Goal: Information Seeking & Learning: Learn about a topic

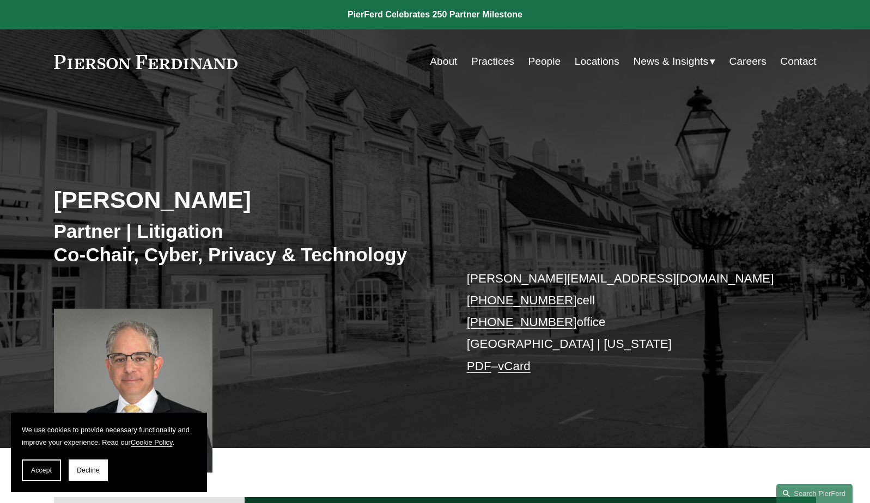
click at [175, 61] on link at bounding box center [146, 62] width 184 height 14
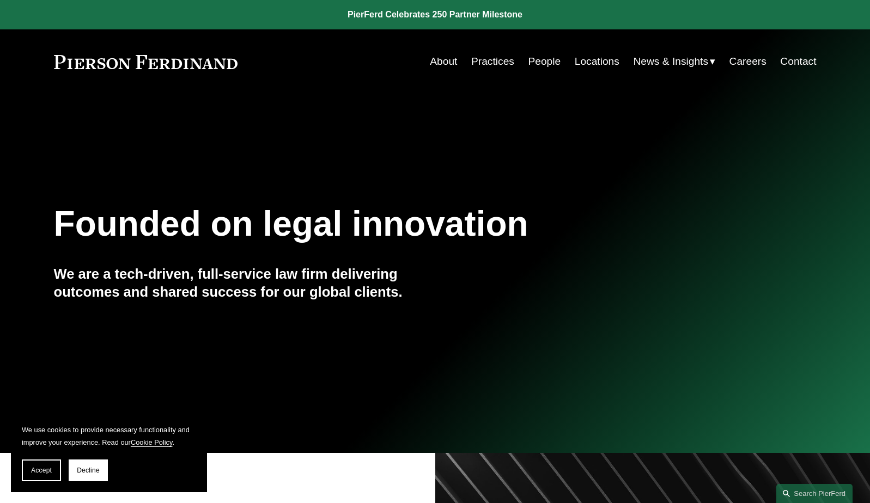
click at [542, 64] on link "People" at bounding box center [544, 61] width 33 height 21
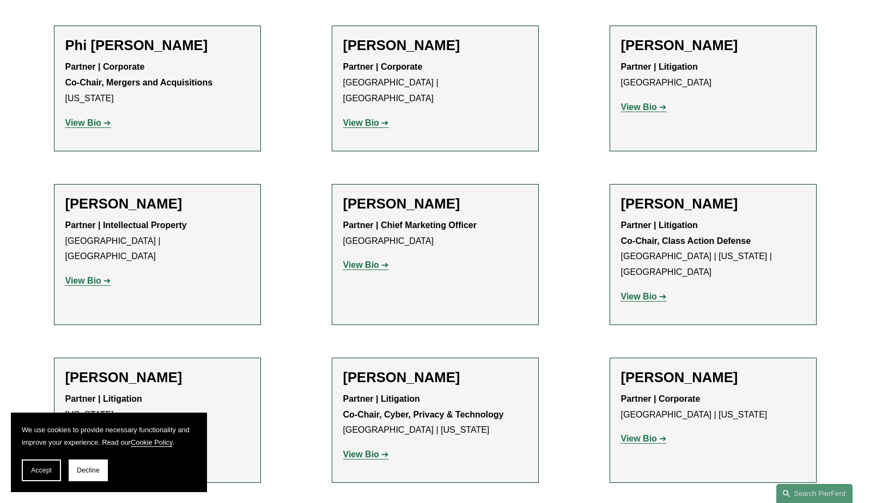
scroll to position [9338, 0]
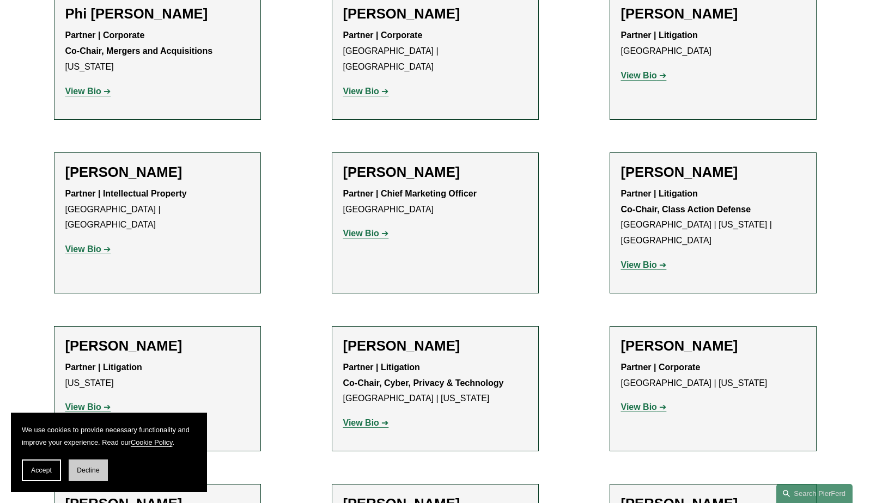
click at [89, 470] on span "Decline" at bounding box center [88, 471] width 23 height 8
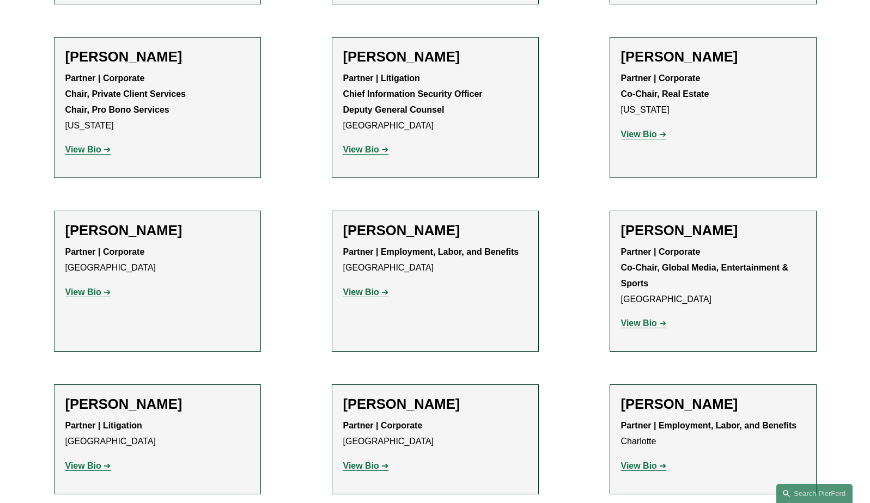
scroll to position [12216, 0]
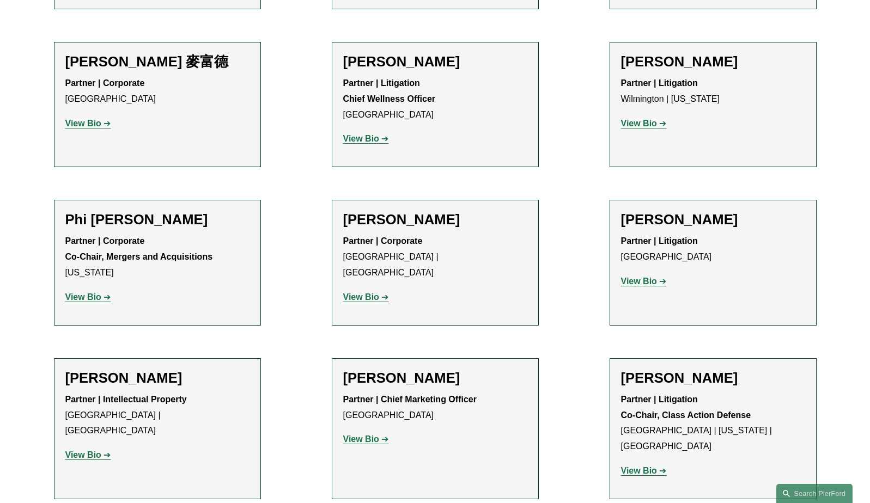
scroll to position [9101, 0]
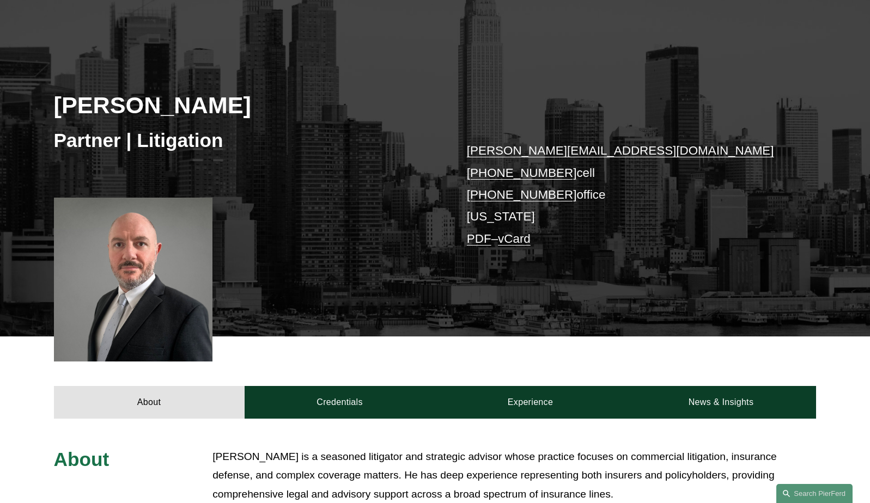
scroll to position [86, 0]
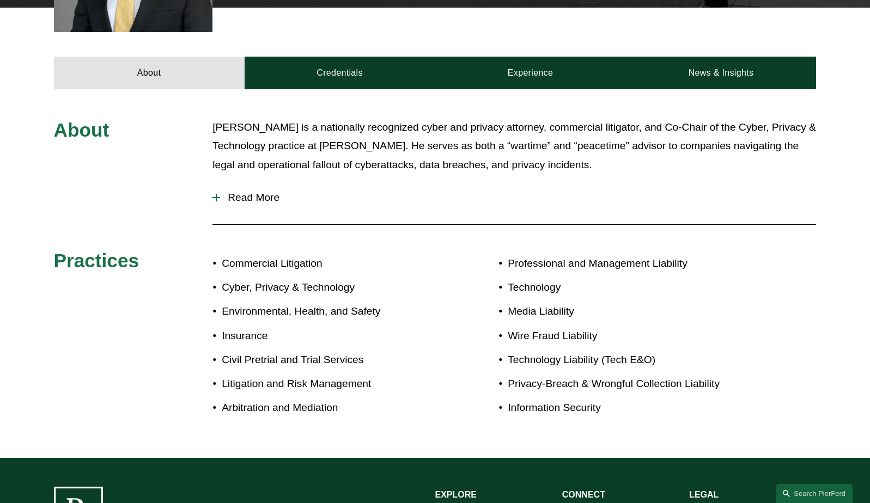
scroll to position [441, 0]
